Goal: Information Seeking & Learning: Find specific fact

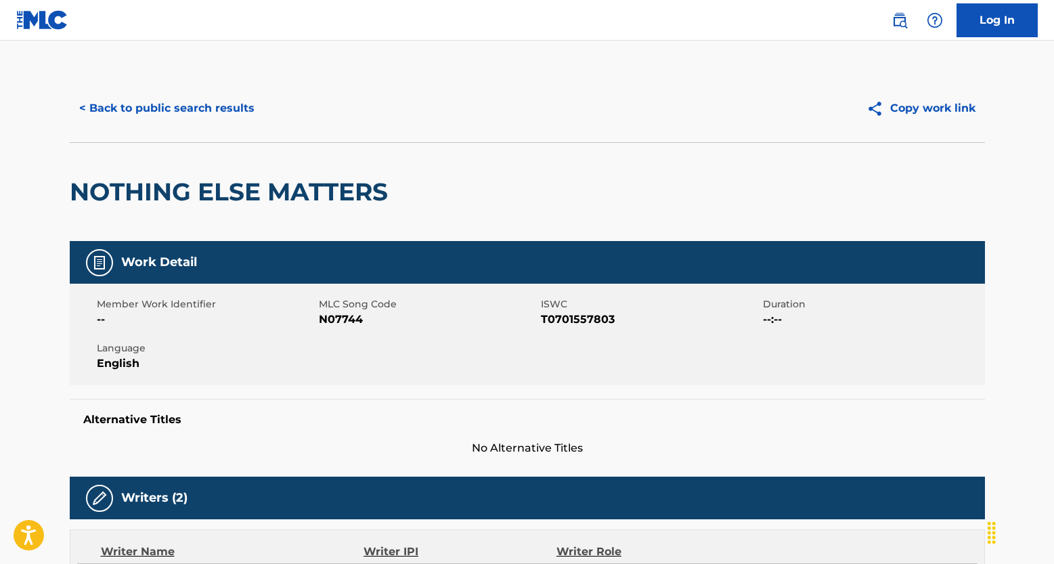
click at [211, 118] on button "< Back to public search results" at bounding box center [167, 108] width 194 height 34
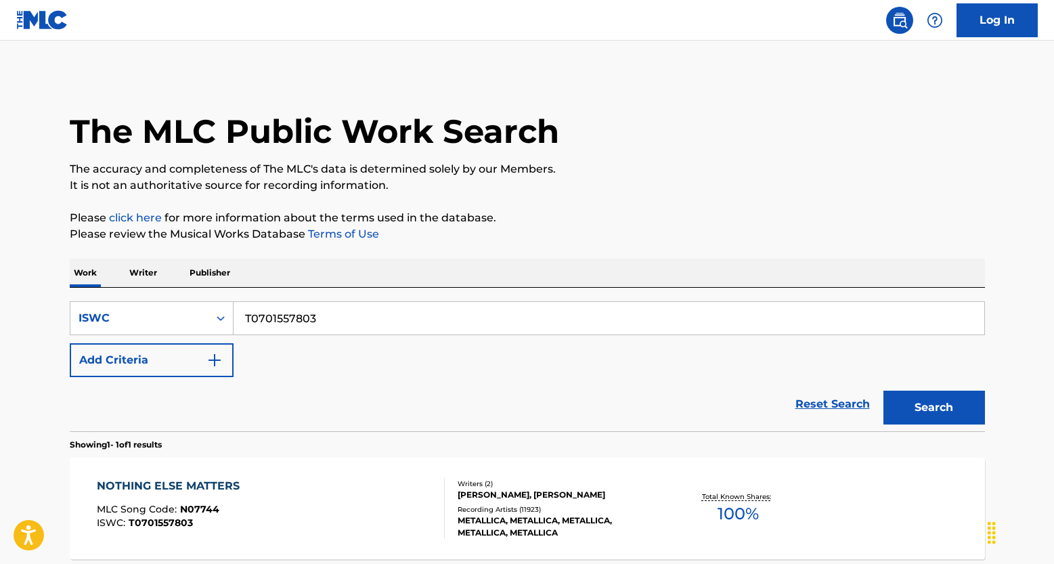
scroll to position [95, 0]
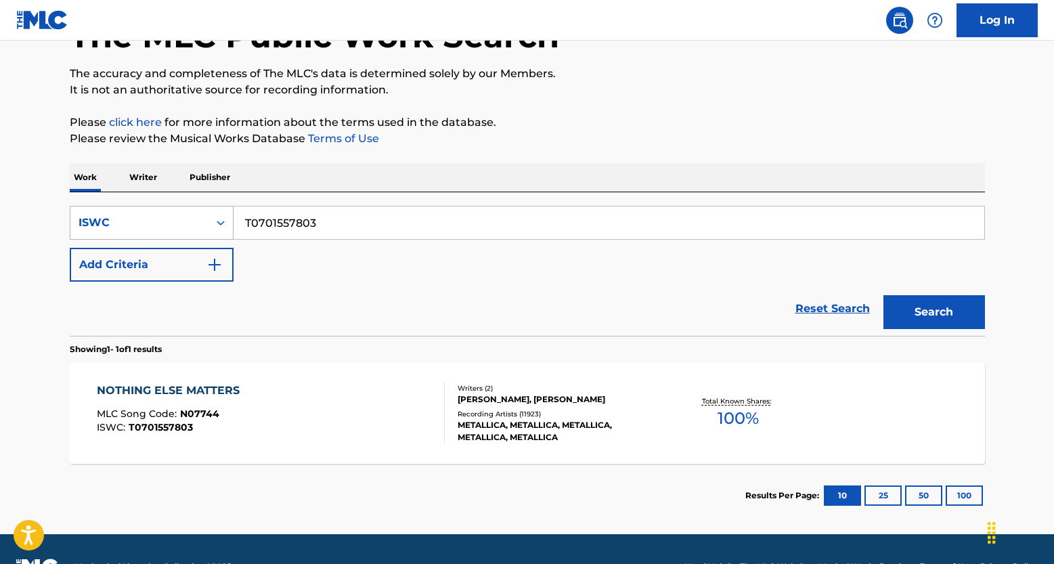
drag, startPoint x: 318, startPoint y: 227, endPoint x: 153, endPoint y: 234, distance: 165.3
click at [153, 234] on div "SearchWithCriteriacb1d1742-04cf-484c-a986-6c2f0cb03415 ISWC T0701557803" at bounding box center [527, 223] width 915 height 34
type input "T"
paste input "T9235979223"
type input "T9235979223"
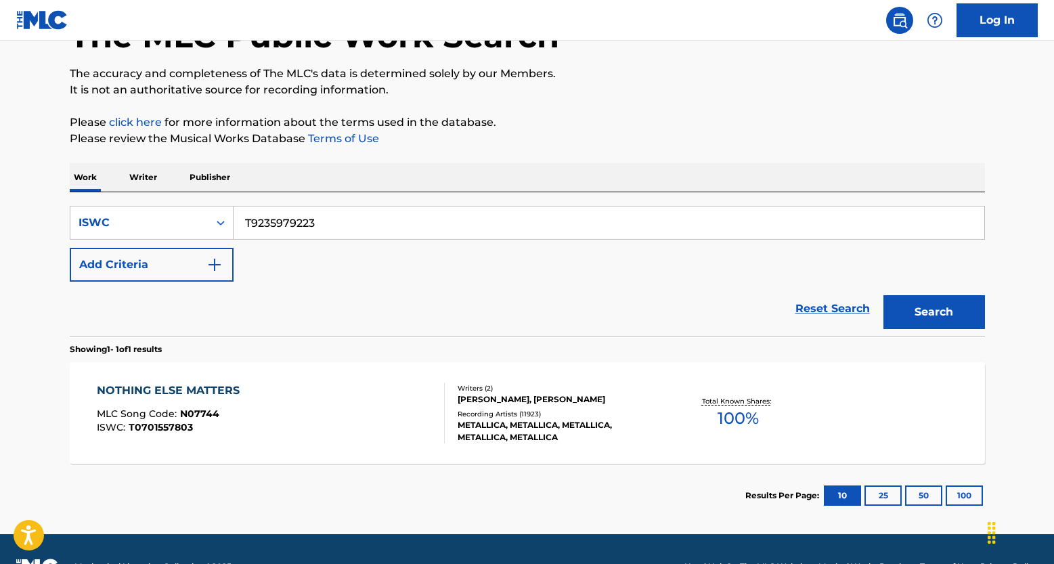
click at [883, 295] on button "Search" at bounding box center [934, 312] width 102 height 34
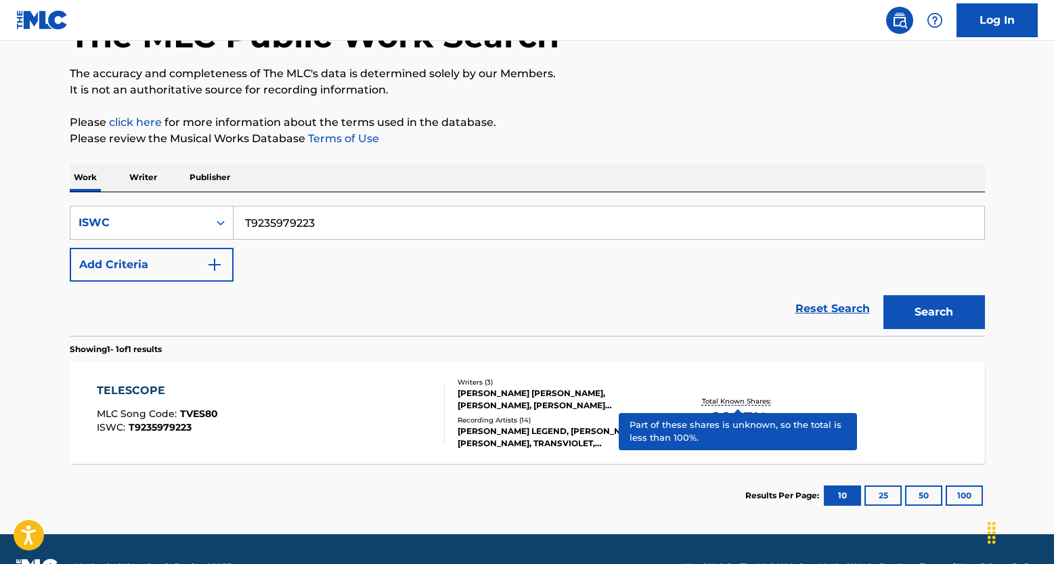
click at [743, 409] on span "66.67 %" at bounding box center [737, 418] width 57 height 24
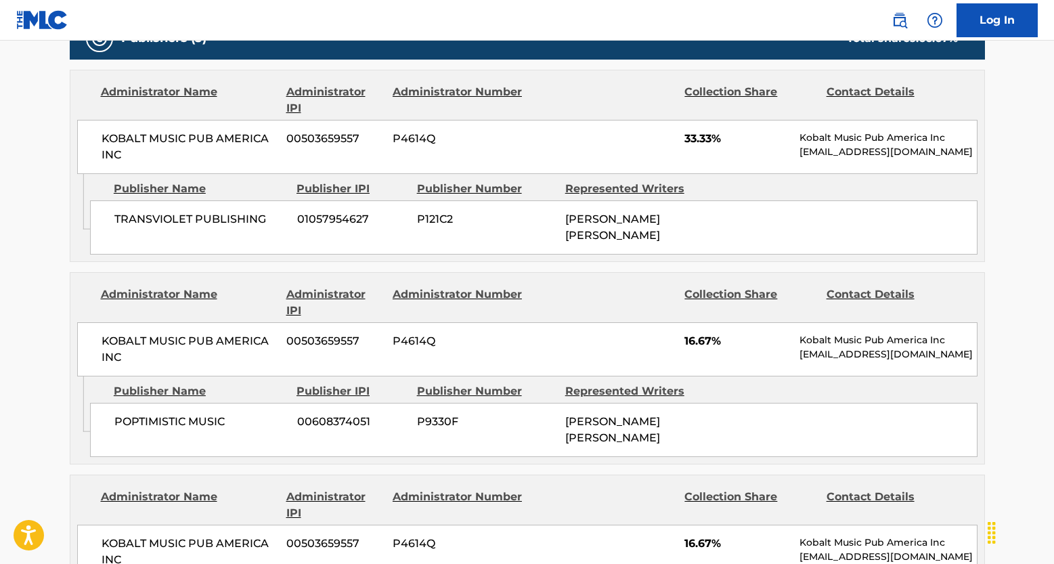
scroll to position [650, 0]
